Goal: Transaction & Acquisition: Obtain resource

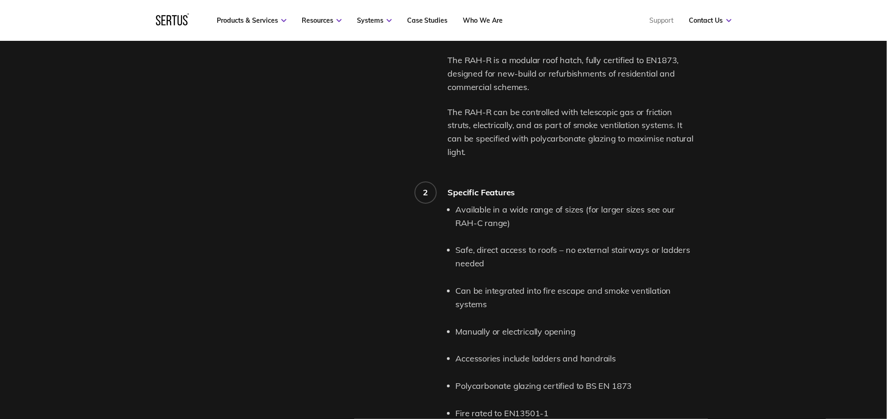
scroll to position [812, 0]
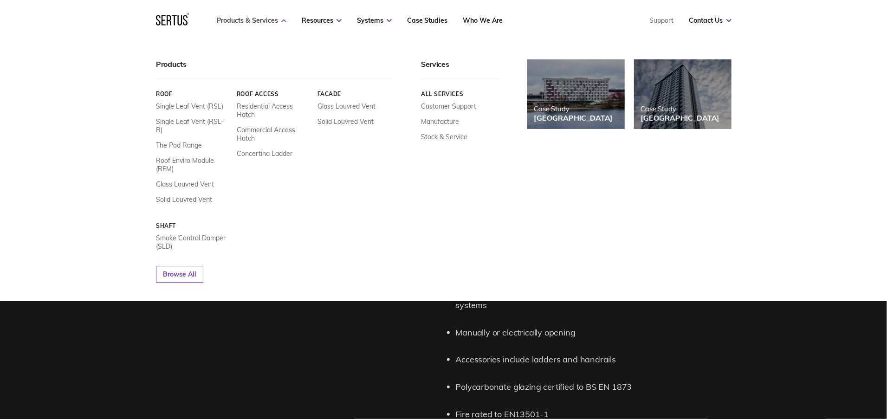
click at [268, 20] on link "Products & Services" at bounding box center [252, 20] width 70 height 8
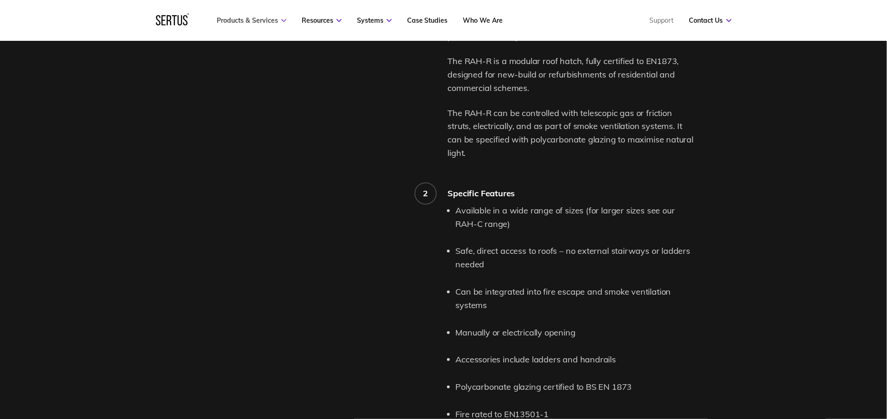
click at [280, 22] on link "Products & Services" at bounding box center [252, 20] width 70 height 8
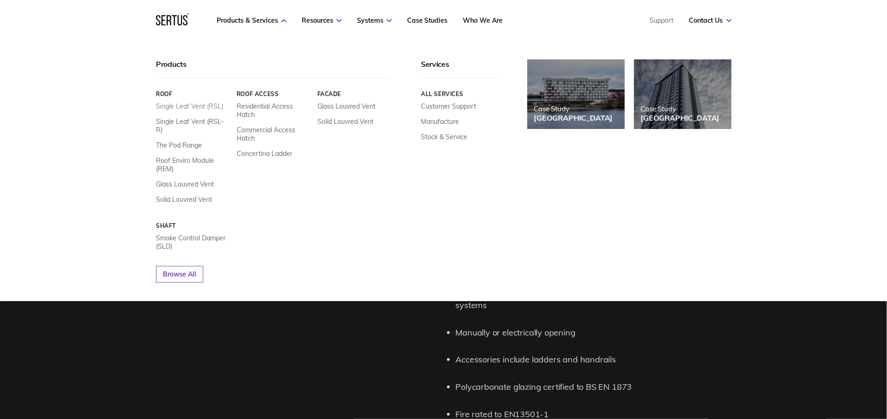
click at [187, 107] on link "Single Leaf Vent (RSL)" at bounding box center [189, 106] width 67 height 8
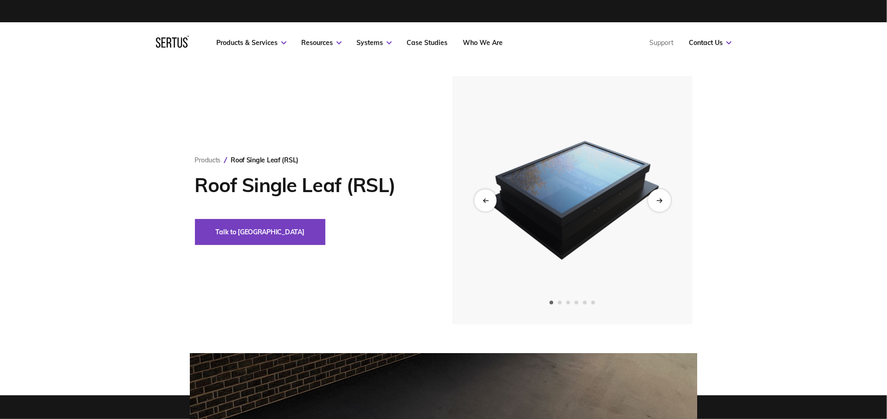
click at [655, 201] on div "Next slide" at bounding box center [659, 200] width 23 height 23
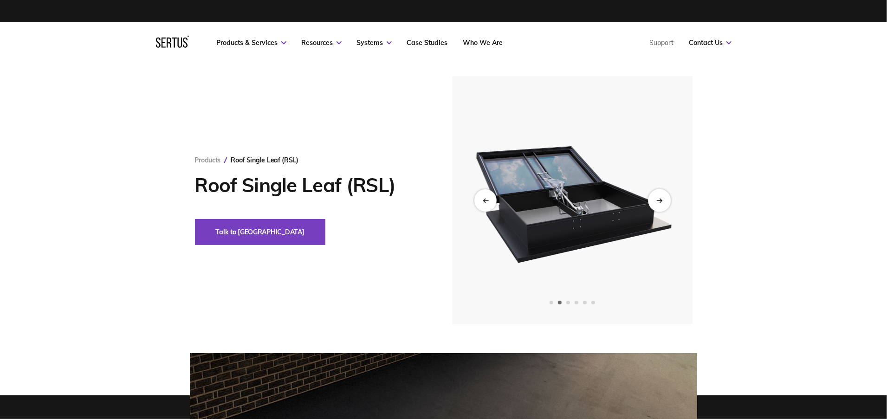
click at [659, 203] on icon "Next slide" at bounding box center [660, 200] width 6 height 5
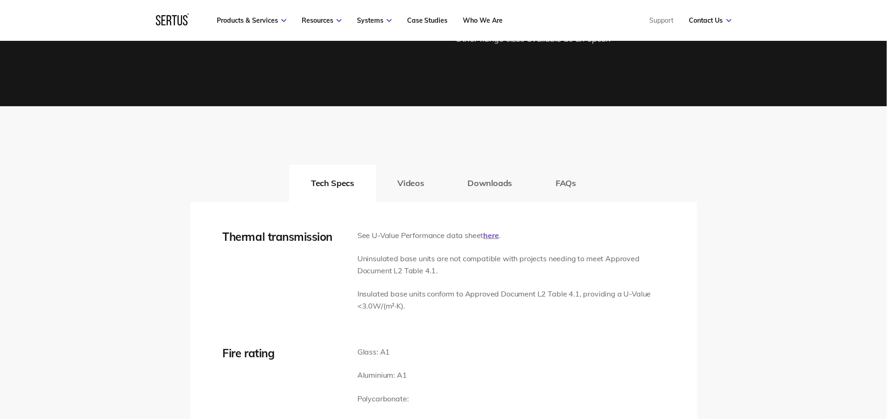
scroll to position [1328, 0]
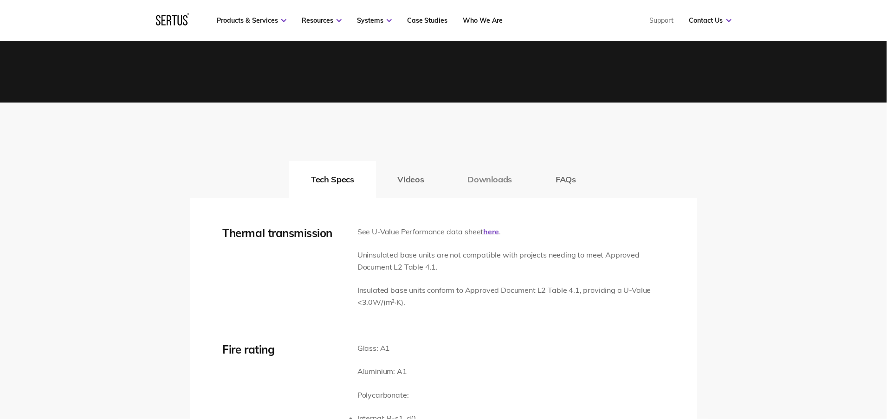
click at [491, 182] on button "Downloads" at bounding box center [490, 179] width 88 height 37
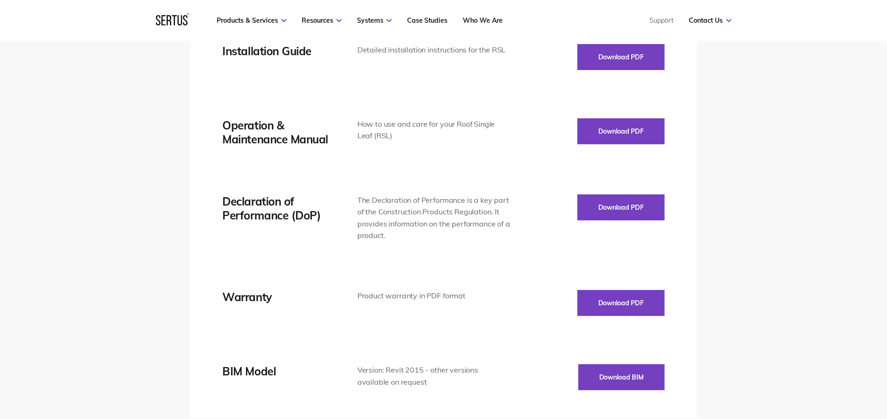
scroll to position [1908, 0]
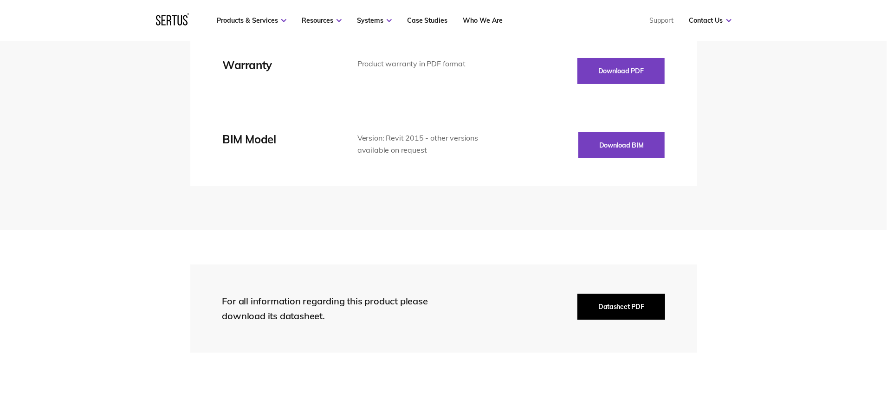
click at [619, 307] on button "Datasheet PDF" at bounding box center [621, 307] width 87 height 26
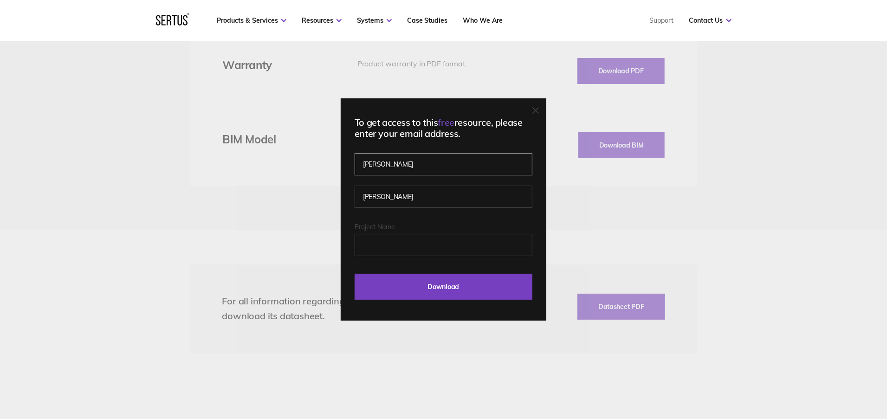
click at [392, 167] on input "[PERSON_NAME]" at bounding box center [444, 164] width 178 height 22
click at [394, 159] on input "[PERSON_NAME]" at bounding box center [444, 164] width 178 height 22
click at [363, 214] on fieldset "[PERSON_NAME]" at bounding box center [444, 190] width 178 height 65
click at [384, 241] on input "Project Name" at bounding box center [444, 245] width 178 height 22
type input "Newbury race course apartments"
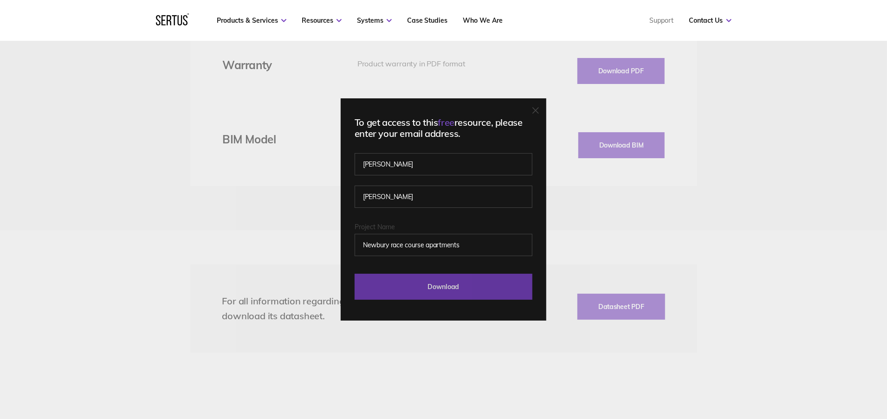
click at [410, 287] on input "Download" at bounding box center [444, 287] width 178 height 26
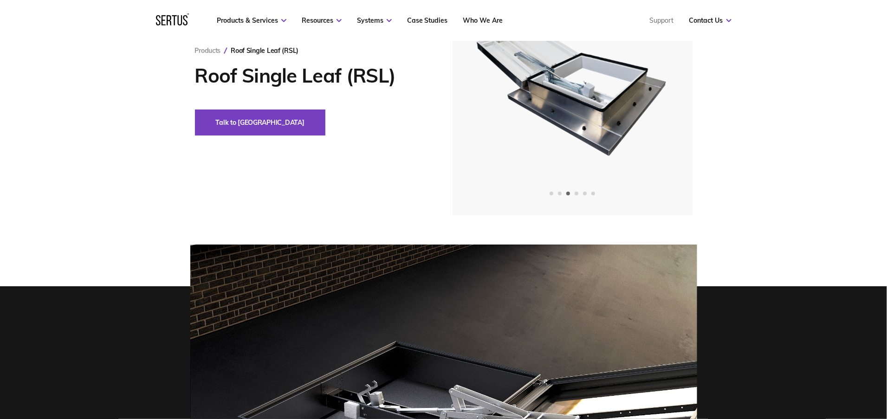
scroll to position [0, 0]
